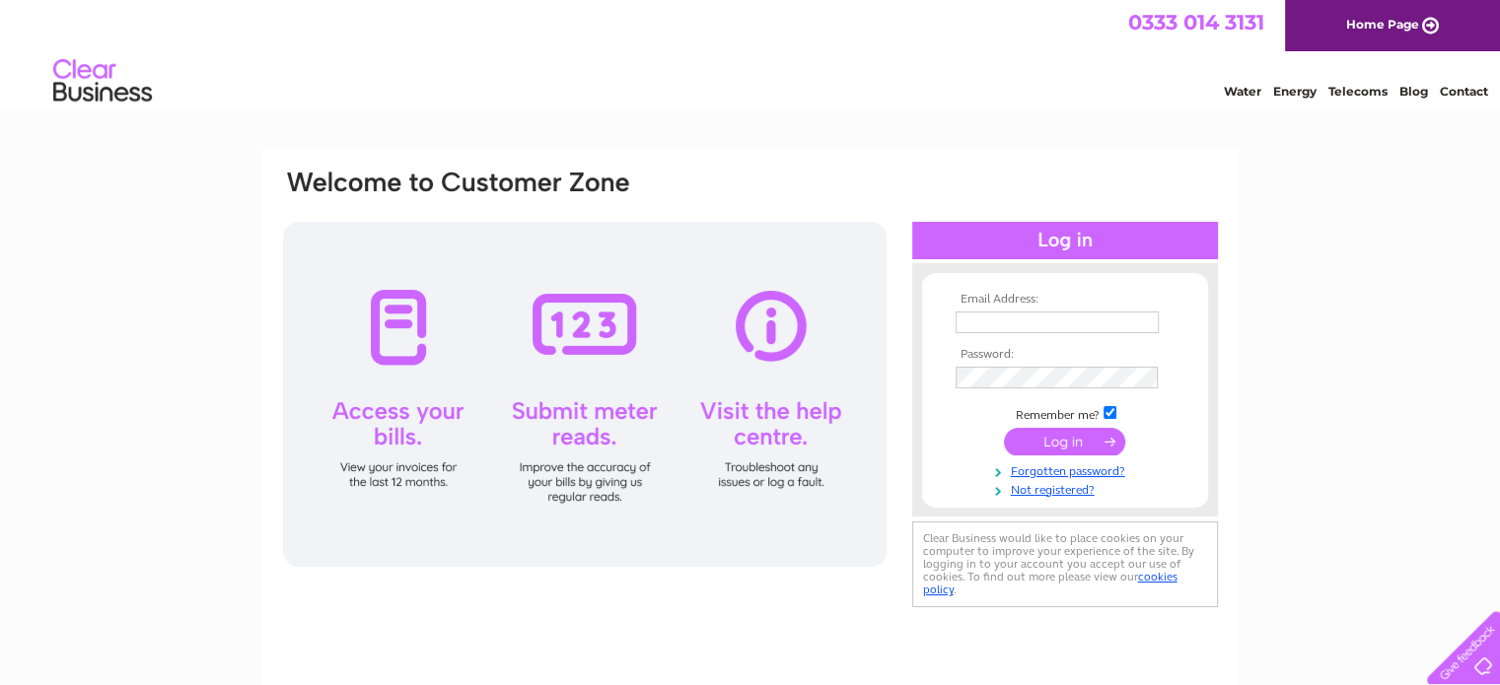
type input "Info@lapetitecolline.co.uk"
click at [1045, 432] on input "submit" at bounding box center [1064, 442] width 121 height 28
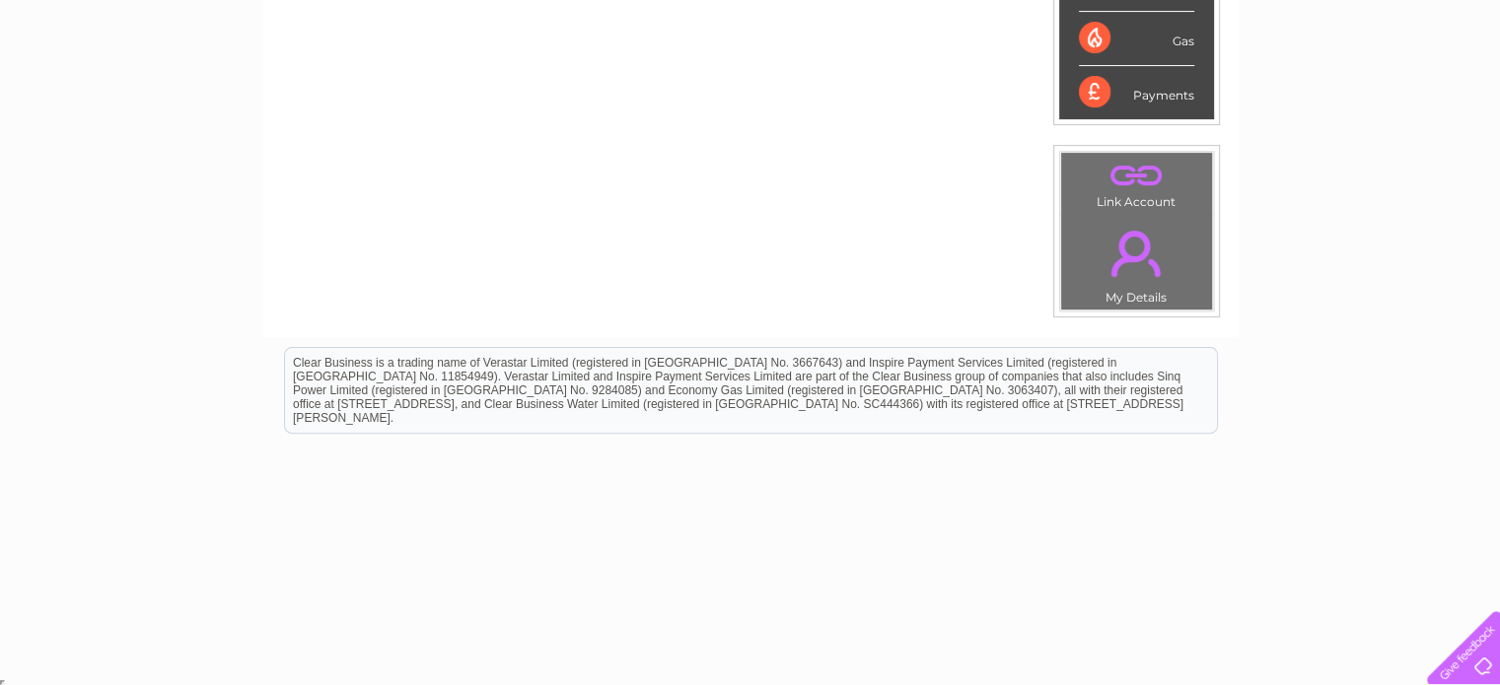
scroll to position [93, 0]
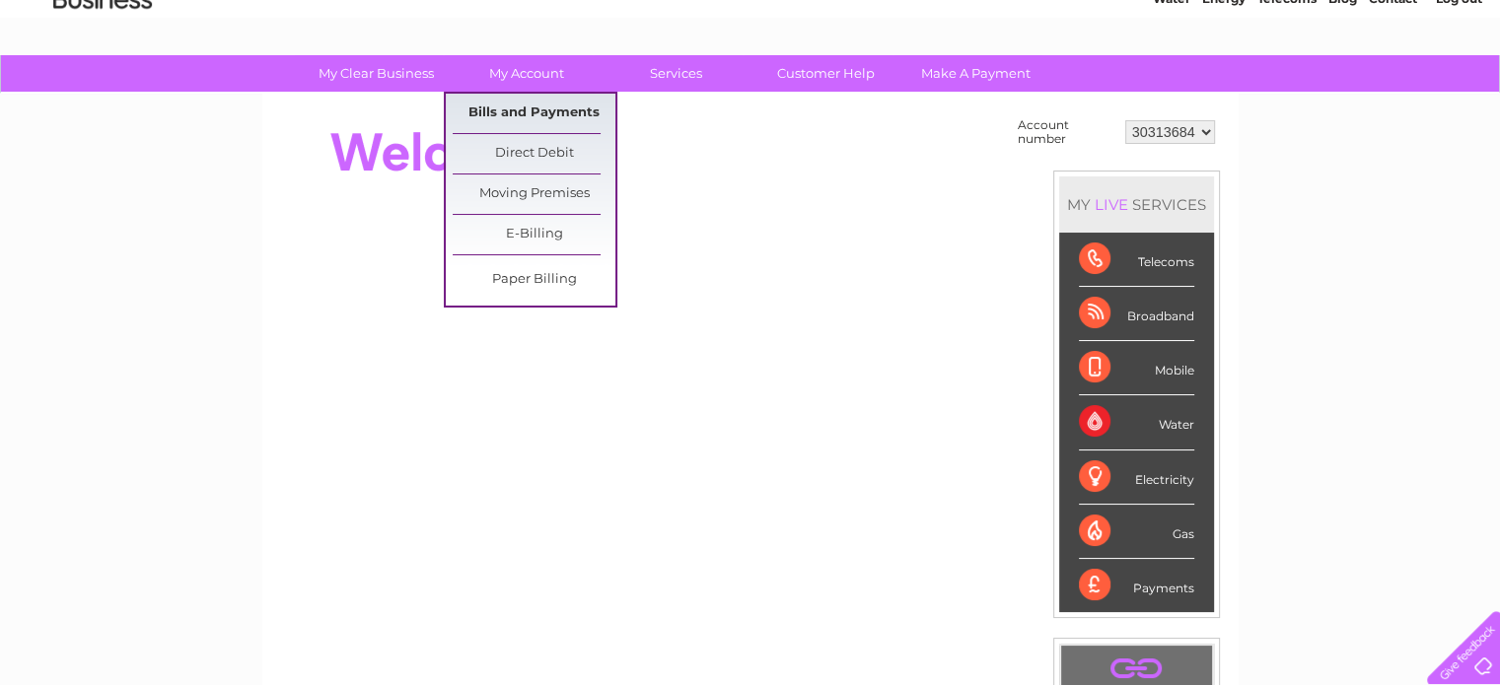
click at [531, 105] on link "Bills and Payments" at bounding box center [534, 113] width 163 height 39
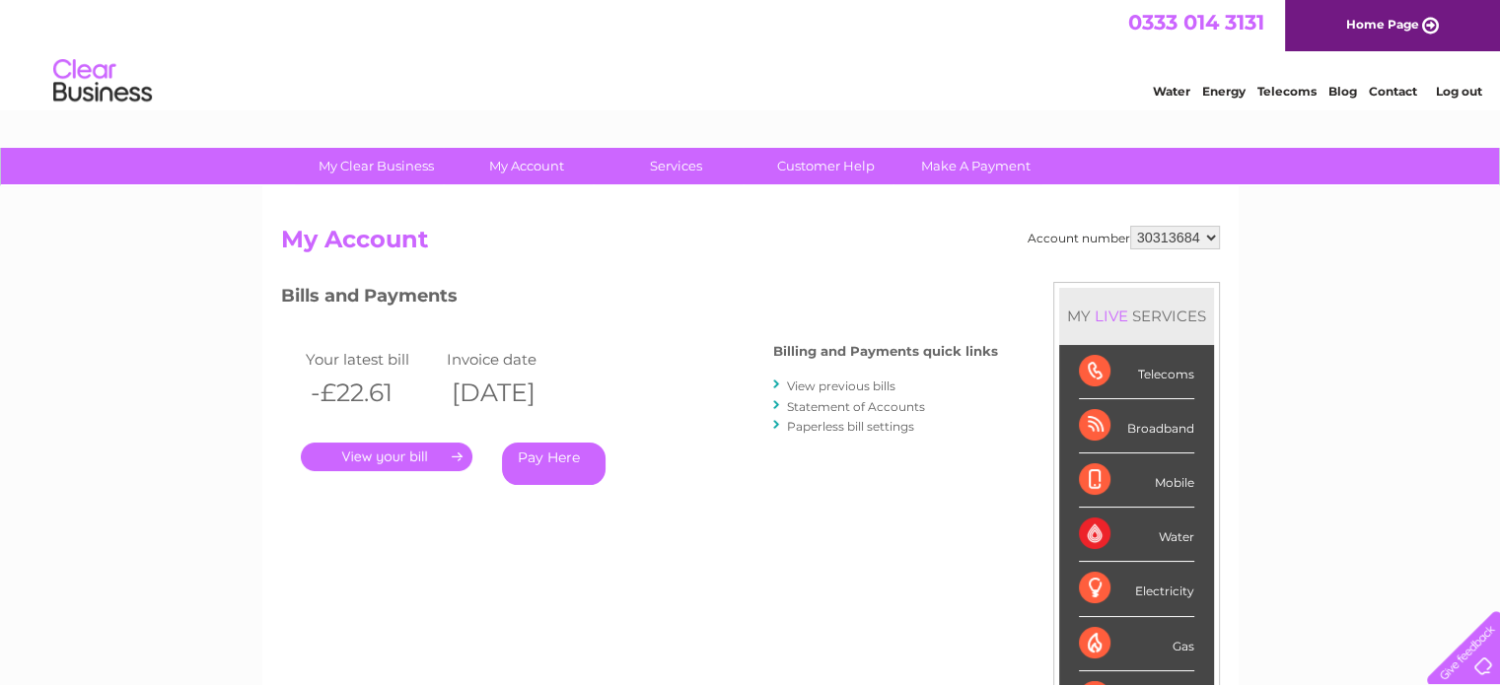
click at [838, 381] on link "View previous bills" at bounding box center [841, 386] width 108 height 15
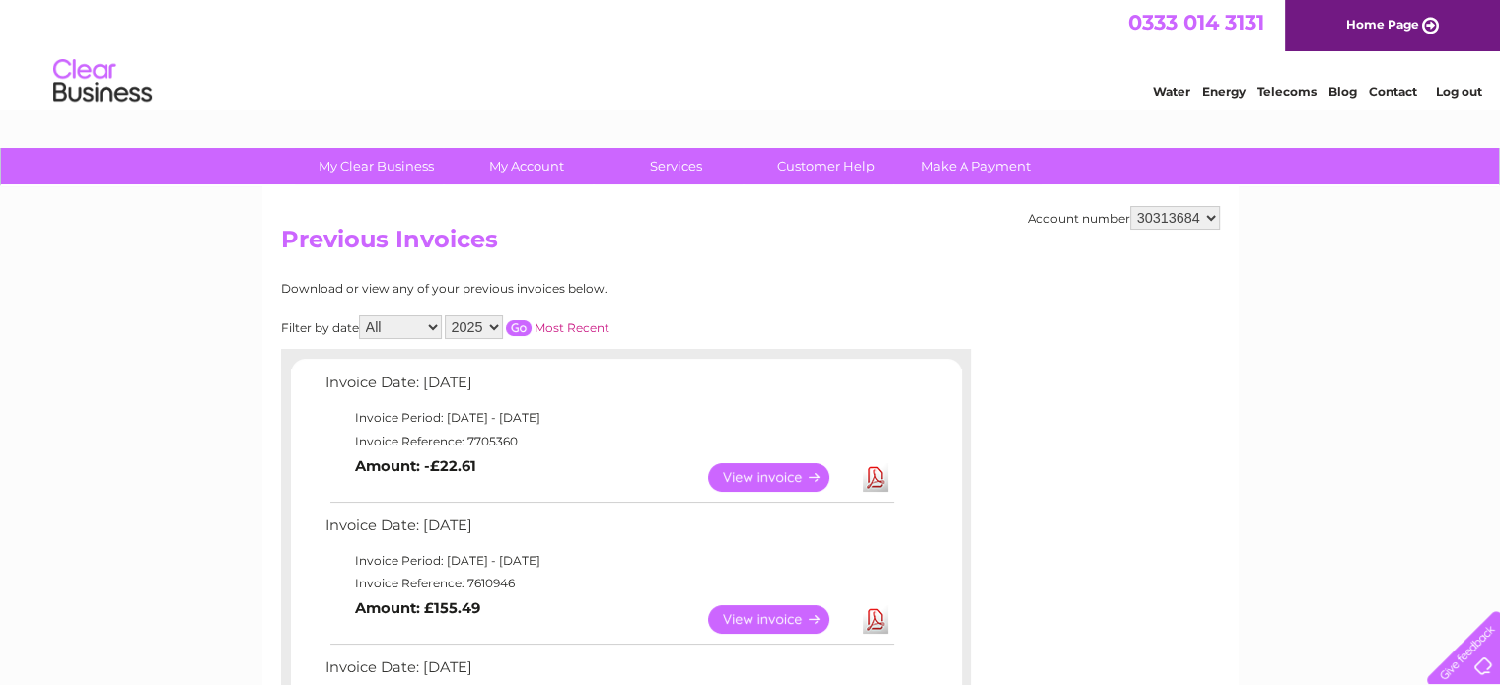
click at [1465, 90] on link "Log out" at bounding box center [1458, 91] width 46 height 15
